Goal: Communication & Community: Answer question/provide support

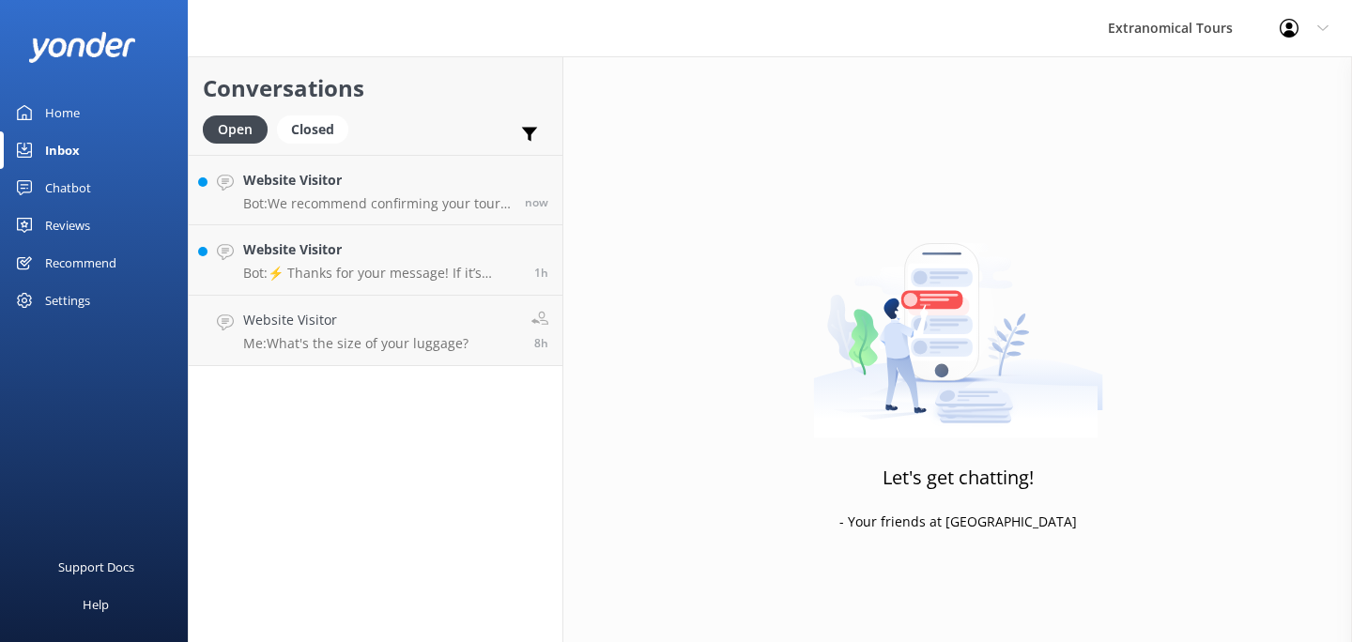
click at [400, 376] on div "Conversations Open Closed Important Assigned to me Unassigned Website Visitor B…" at bounding box center [375, 349] width 375 height 586
click at [399, 339] on p "Me: What's the size of your luggage?" at bounding box center [355, 343] width 225 height 17
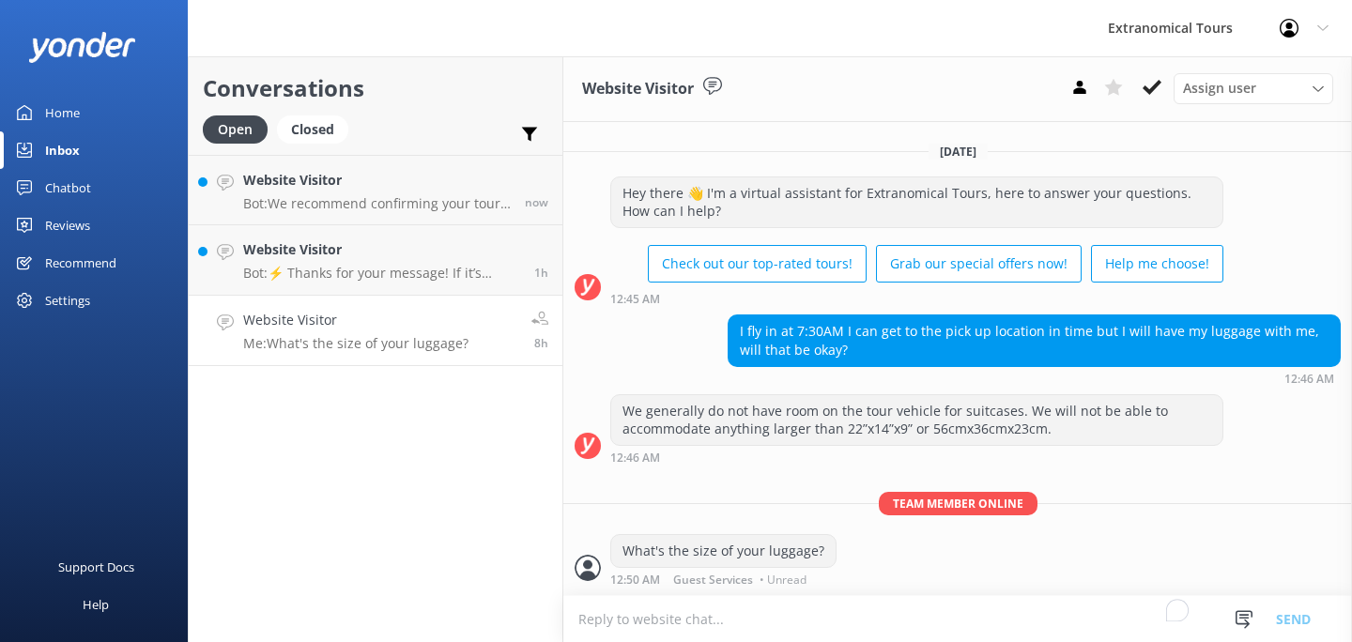
scroll to position [1013, 0]
drag, startPoint x: 1155, startPoint y: 99, endPoint x: 1115, endPoint y: 254, distance: 160.0
click at [1117, 251] on div "Website Visitor Assign user [PERSON_NAME] Guest Services [DATE] Hey there 👋 I'm…" at bounding box center [957, 349] width 788 height 586
click at [768, 612] on textarea "To enrich screen reader interactions, please activate Accessibility in Grammarl…" at bounding box center [957, 619] width 788 height 46
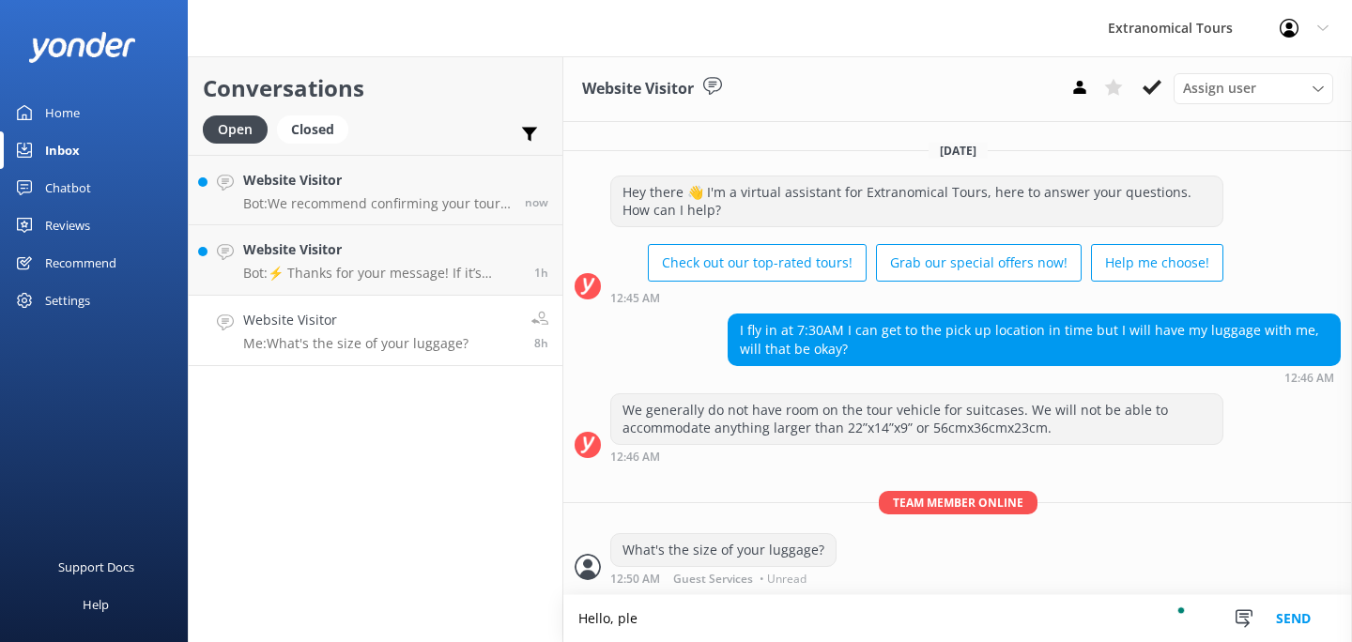
scroll to position [1014, 0]
type textarea "Hello, please call our office at [PHONE_NUMBER] regarding your luggage. Thank y…"
click at [1298, 629] on button "Send" at bounding box center [1293, 618] width 70 height 47
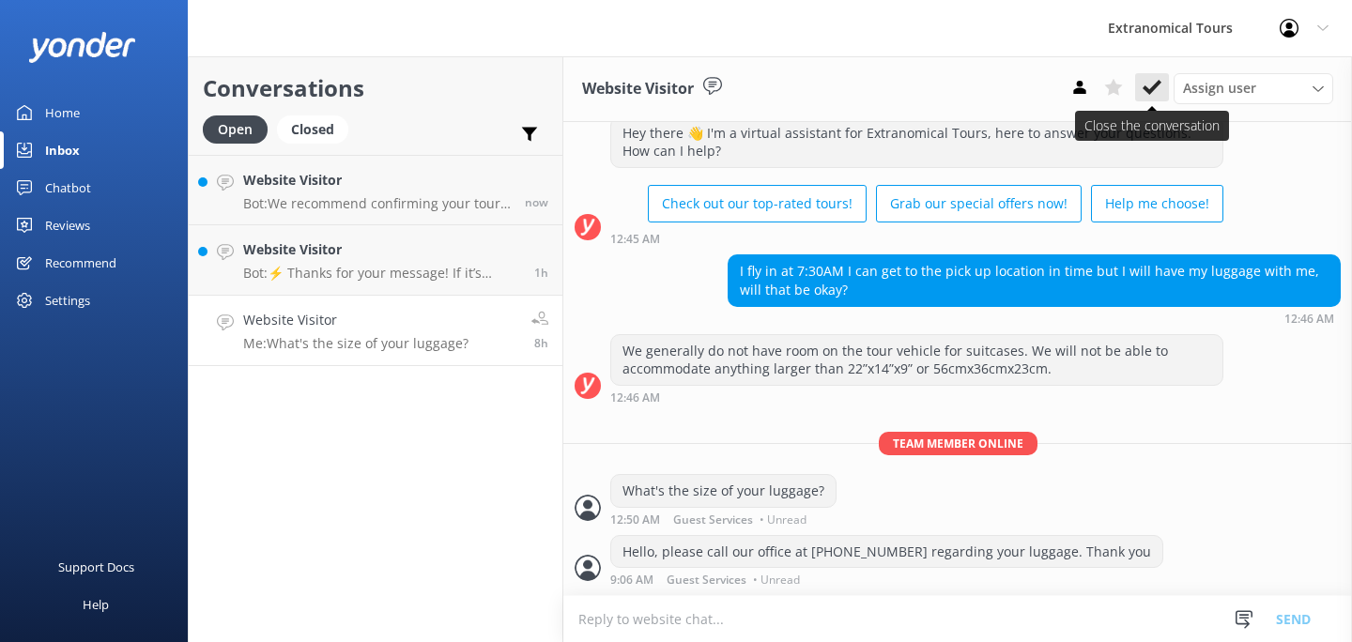
scroll to position [1074, 0]
click at [1150, 93] on use at bounding box center [1151, 87] width 19 height 15
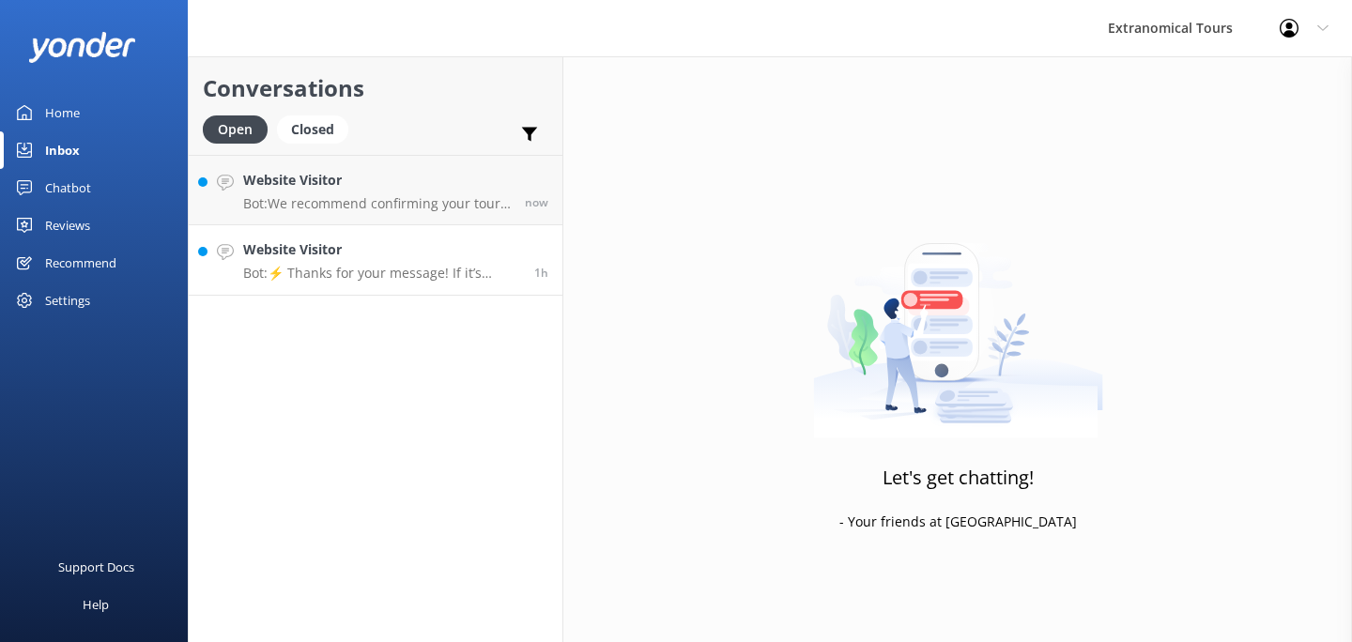
click at [461, 242] on h4 "Website Visitor" at bounding box center [381, 249] width 277 height 21
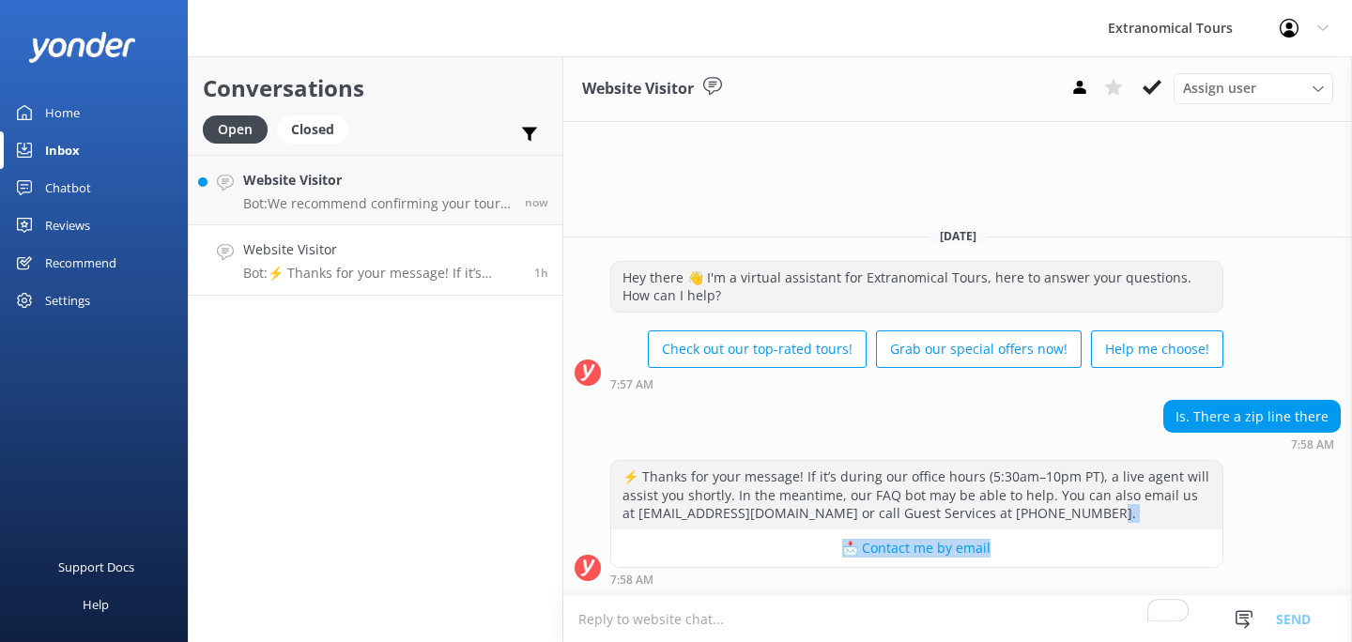
drag, startPoint x: 1348, startPoint y: 552, endPoint x: 1347, endPoint y: 514, distance: 37.6
click at [1337, 514] on div "⚡ Thanks for your message! If it’s during our office hours (5:30am–10pm PT), a …" at bounding box center [957, 523] width 788 height 126
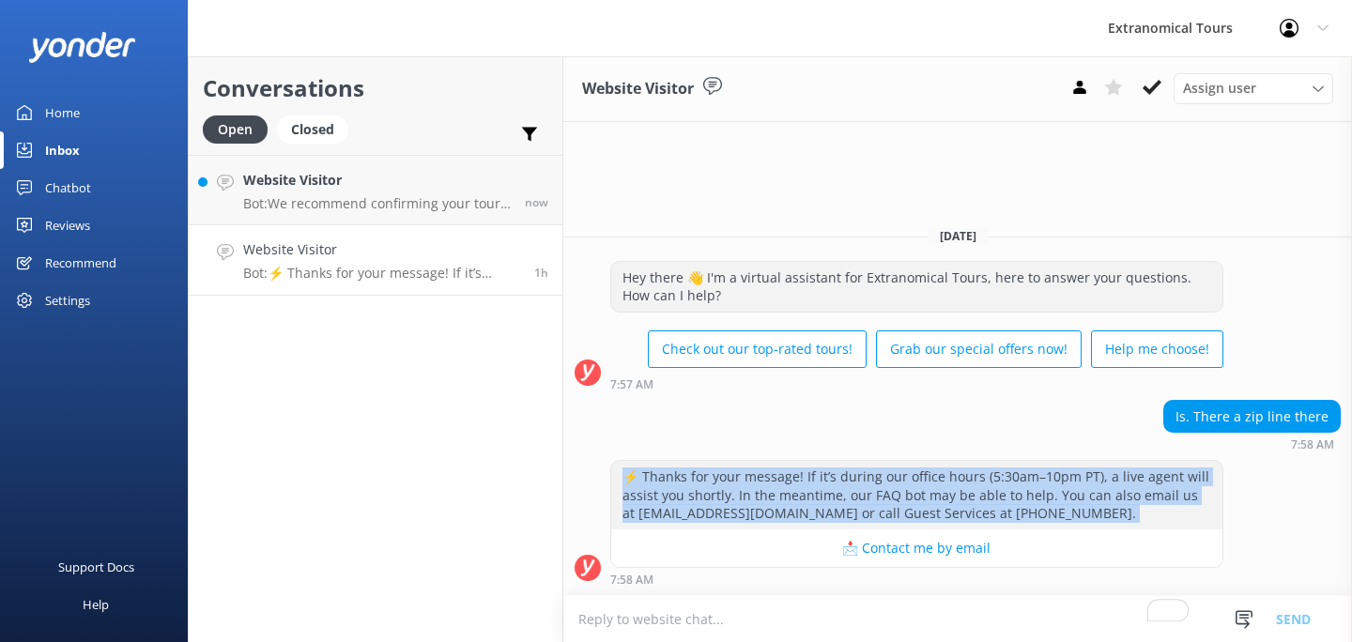
click at [1337, 514] on div "⚡ Thanks for your message! If it’s during our office hours (5:30am–10pm PT), a …" at bounding box center [957, 523] width 788 height 126
click at [1334, 535] on div "⚡ Thanks for your message! If it’s during our office hours (5:30am–10pm PT), a …" at bounding box center [957, 523] width 788 height 126
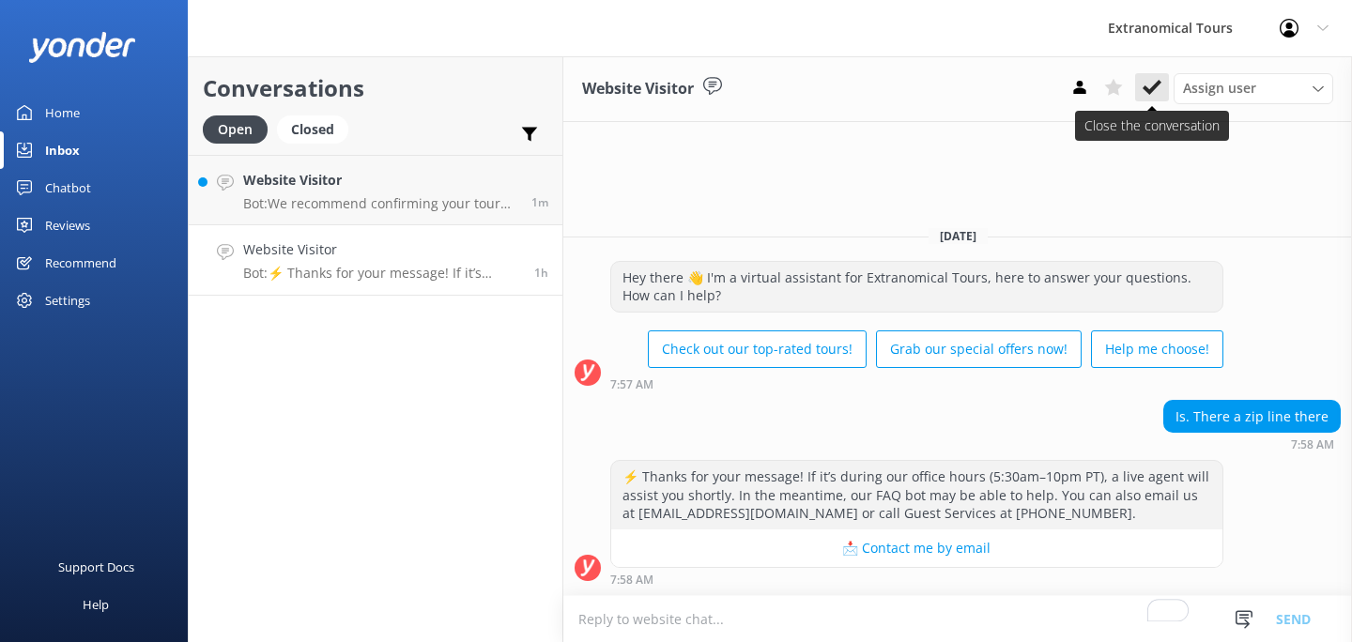
click at [1136, 93] on button at bounding box center [1152, 87] width 34 height 28
click at [1143, 93] on div "Assign user [PERSON_NAME] Guest Services" at bounding box center [1197, 88] width 270 height 30
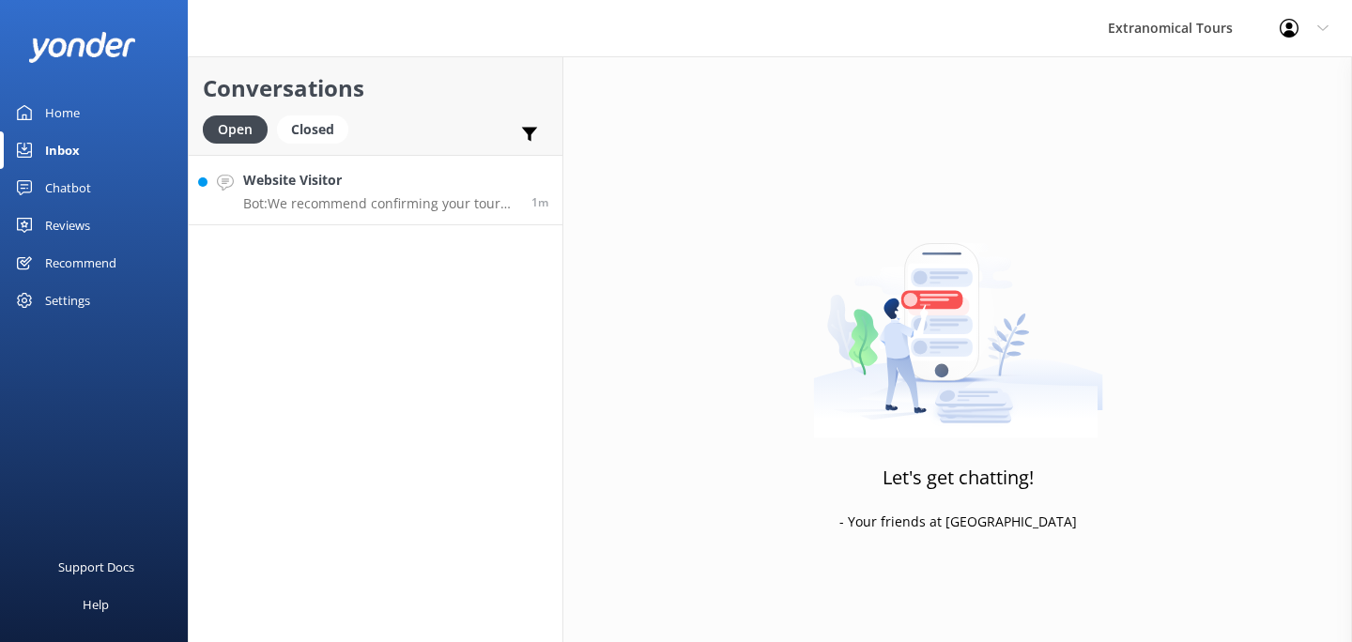
click at [422, 220] on link "Website Visitor Bot: We recommend confirming your tour meeting point and pick-u…" at bounding box center [376, 190] width 374 height 70
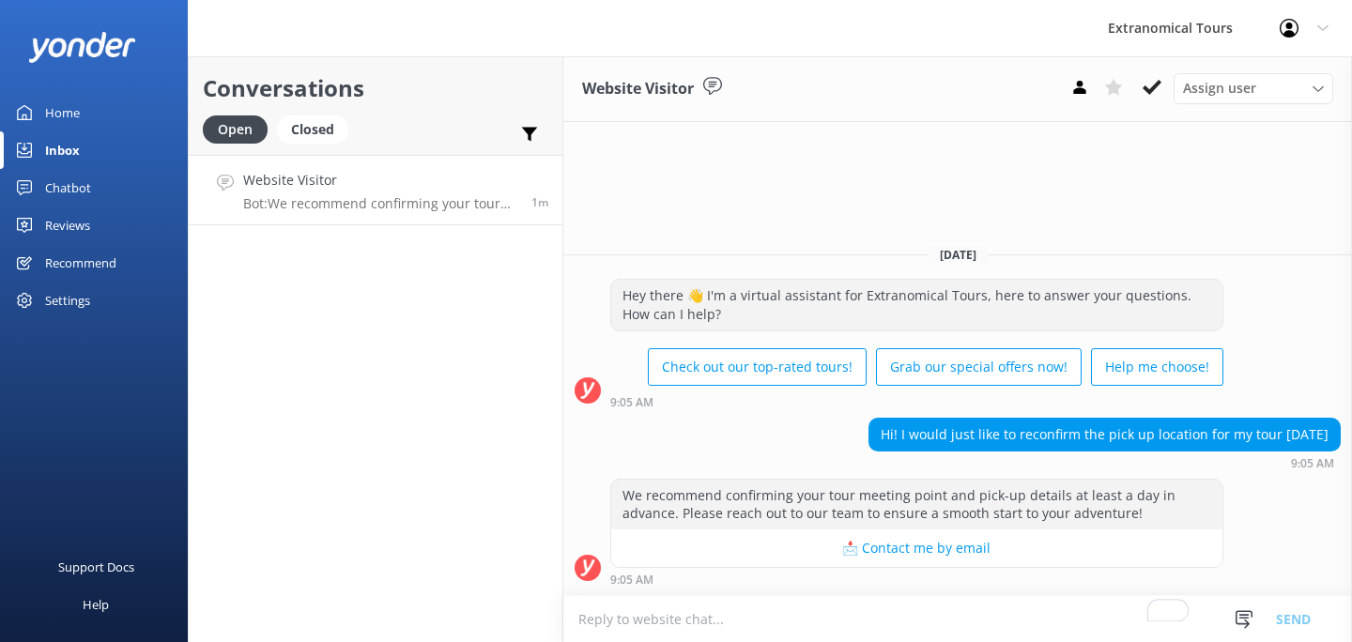
click at [772, 615] on textarea "To enrich screen reader interactions, please activate Accessibility in Grammarl…" at bounding box center [957, 619] width 788 height 46
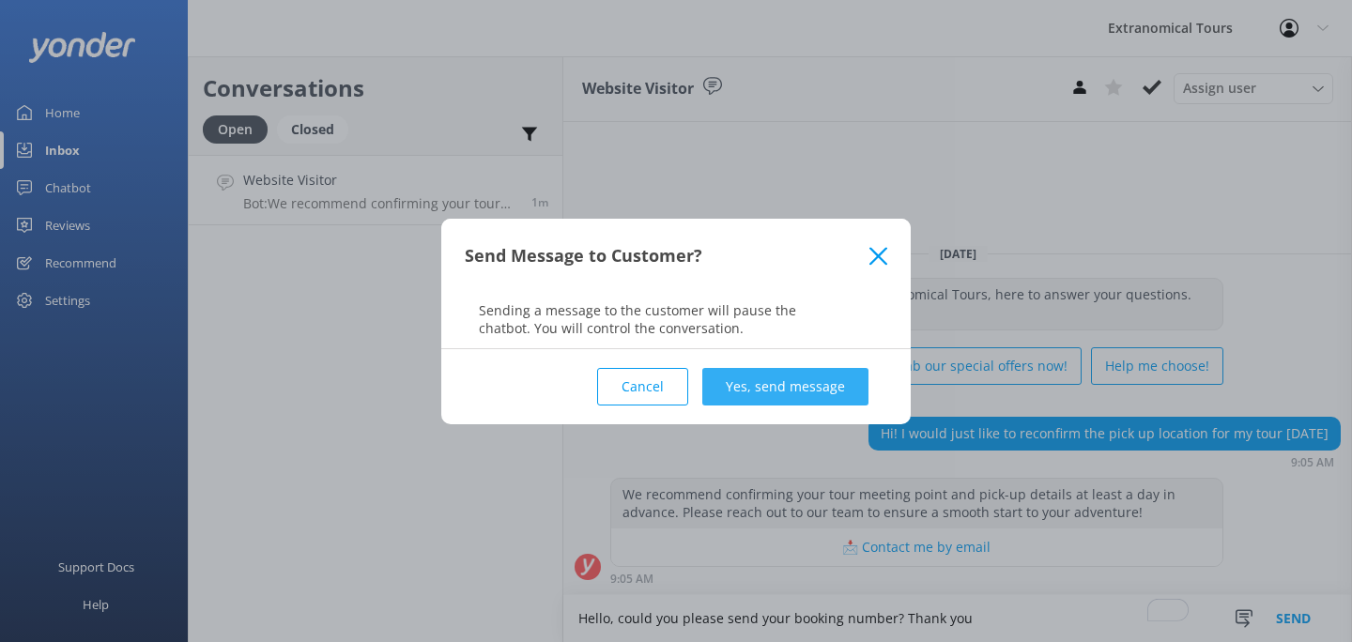
type textarea "Hello, could you please send your booking number? Thank you"
click at [781, 387] on button "Yes, send message" at bounding box center [785, 387] width 166 height 38
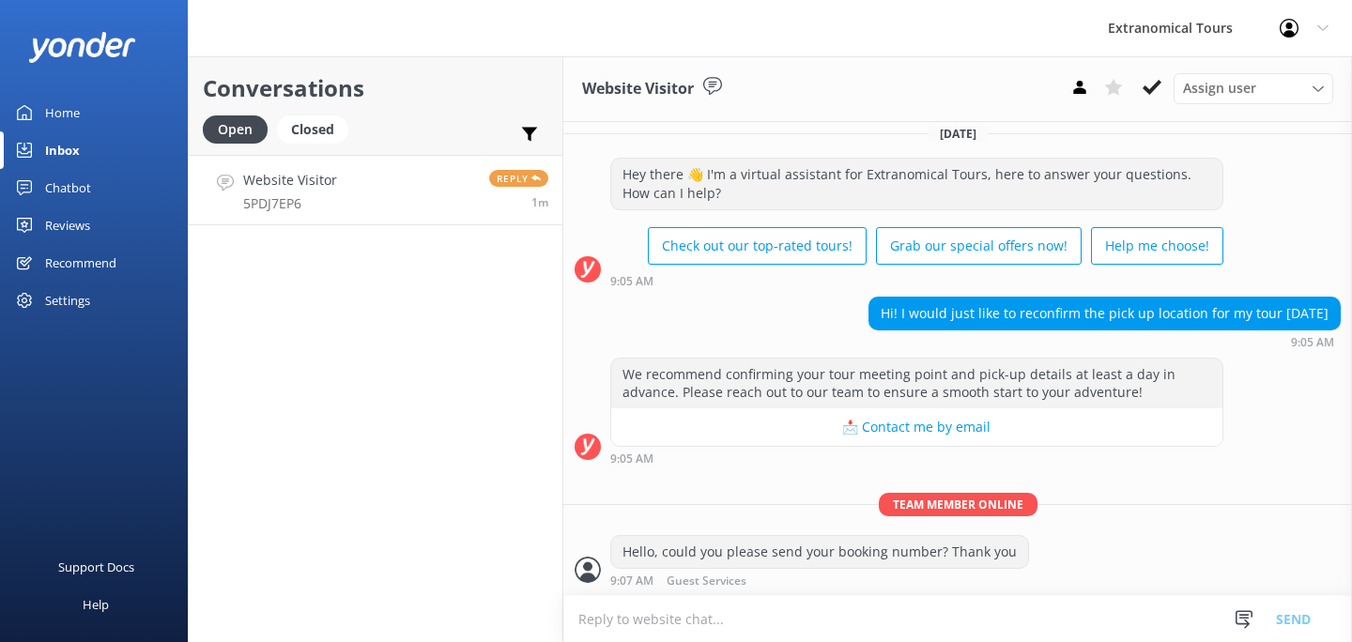
scroll to position [74, 0]
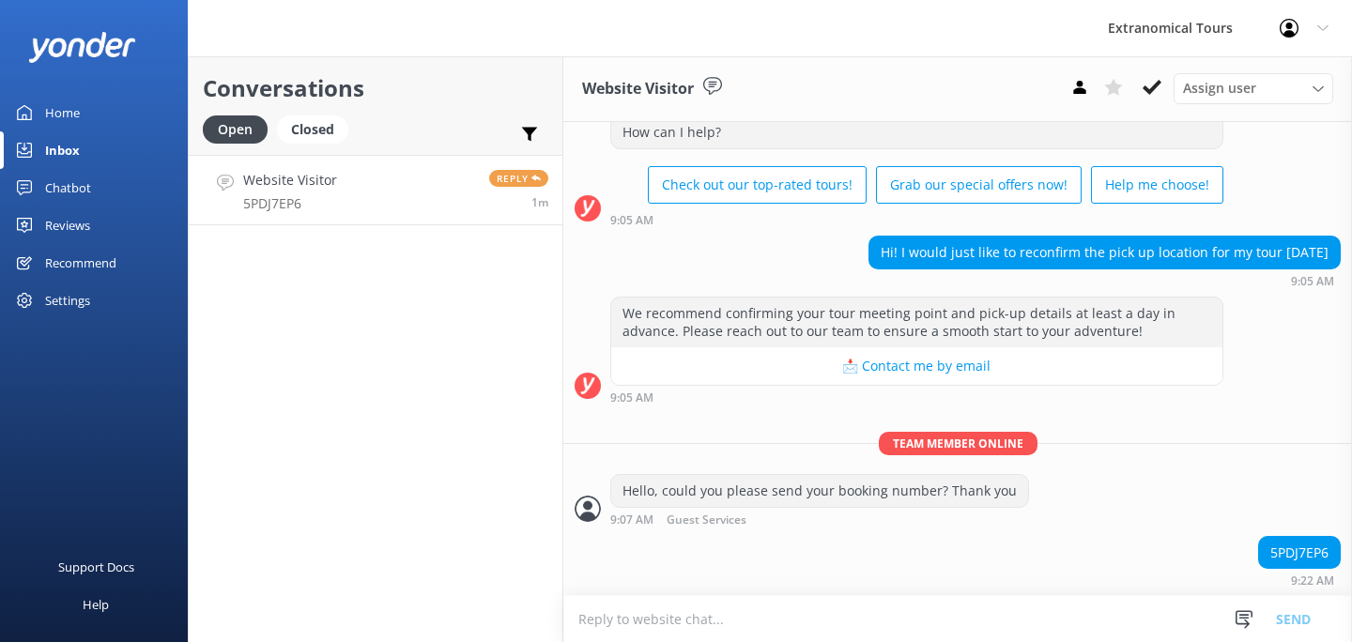
click at [1279, 557] on div "5PDJ7EP6" at bounding box center [1299, 553] width 81 height 32
copy div "5PDJ7EP6"
click at [736, 605] on textarea "To enrich screen reader interactions, please activate Accessibility in Grammarl…" at bounding box center [957, 619] width 788 height 46
paste textarea "We will pick you up at 07:45 AM from: [GEOGRAPHIC_DATA] - [STREET_ADDRESS][PERS…"
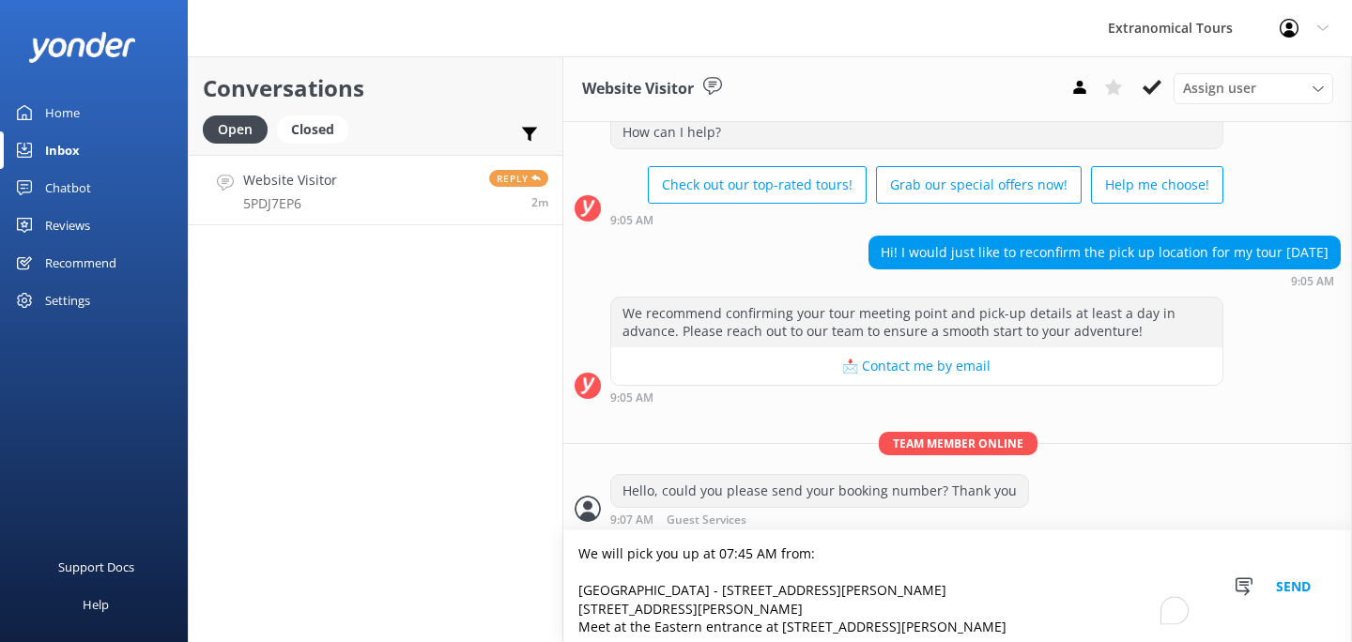
type textarea "We will pick you up at 07:45 AM from: [GEOGRAPHIC_DATA] - [STREET_ADDRESS][PERS…"
click at [1286, 592] on button "Send" at bounding box center [1293, 586] width 70 height 112
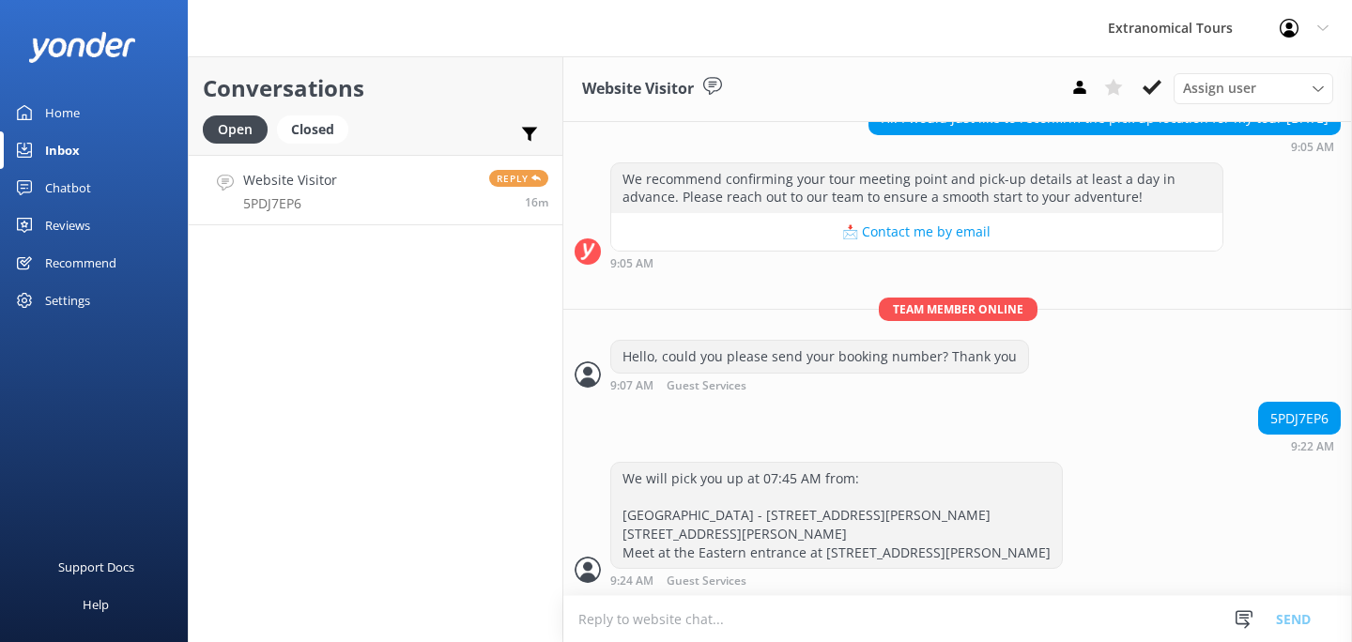
scroll to position [269, 0]
